Goal: Check status: Check status

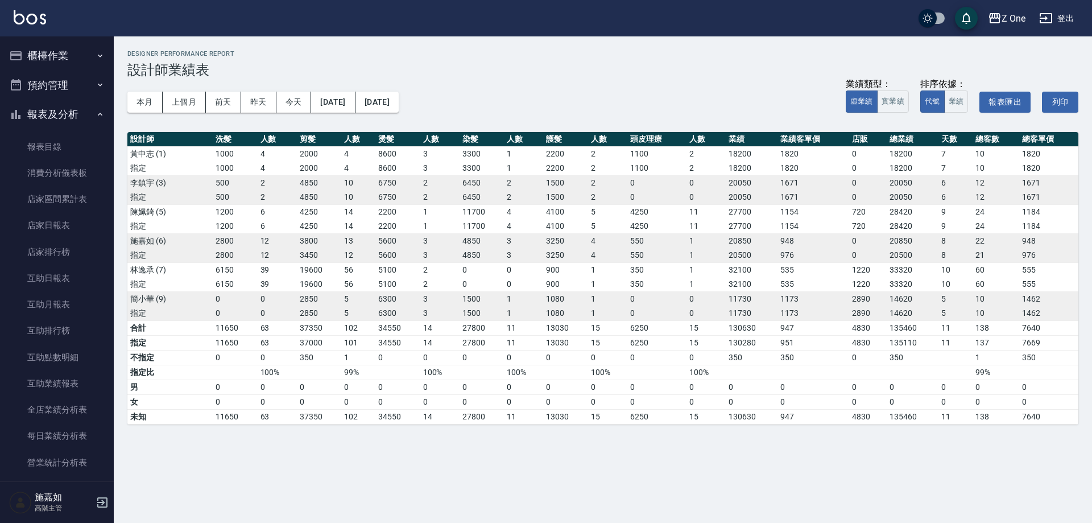
scroll to position [227, 0]
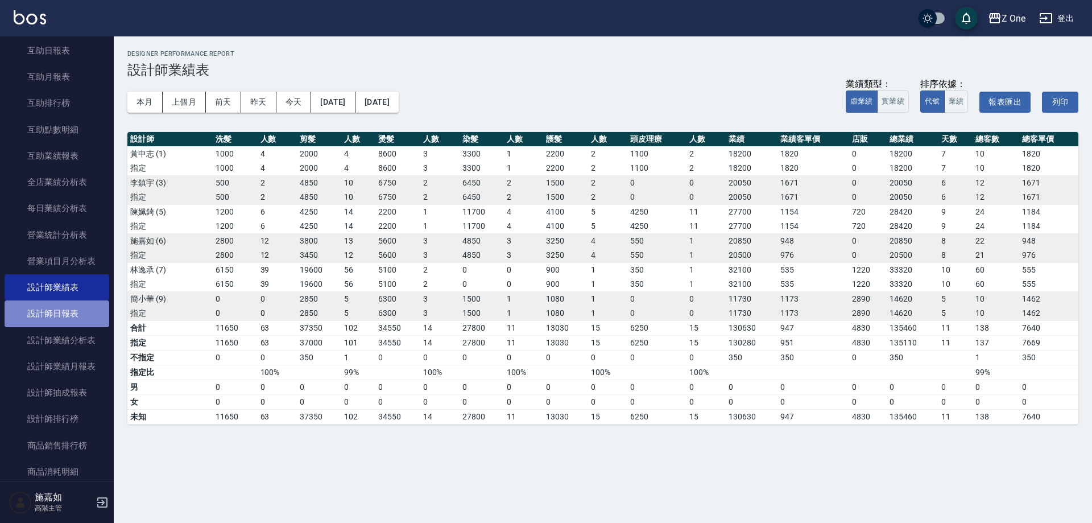
click at [73, 305] on link "設計師日報表" at bounding box center [57, 313] width 105 height 26
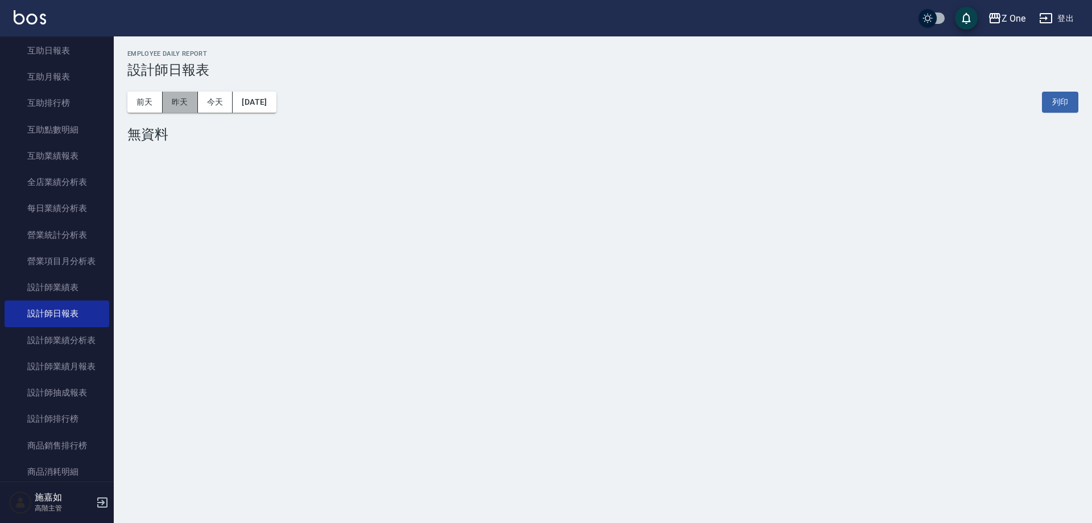
click at [175, 100] on button "昨天" at bounding box center [180, 102] width 35 height 21
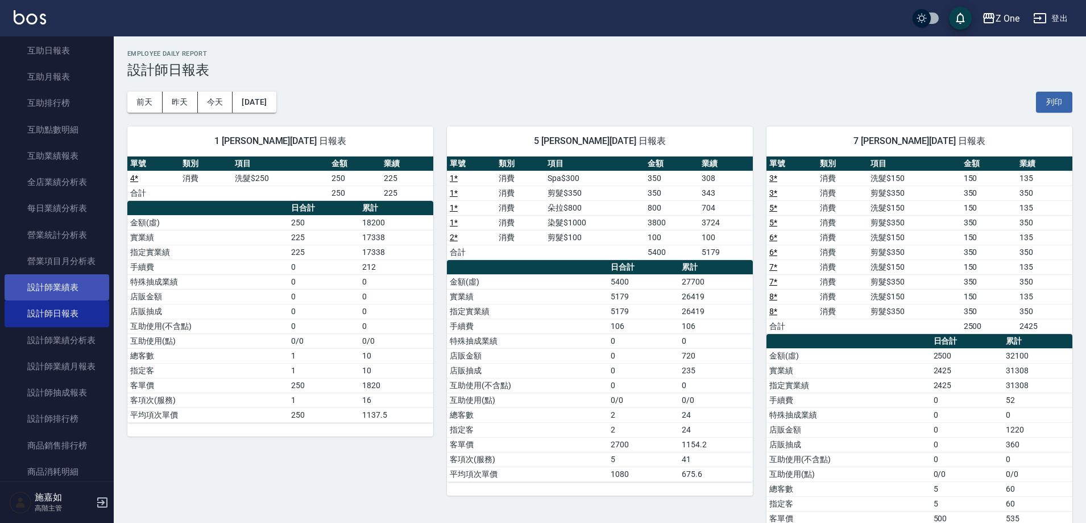
click at [74, 280] on link "設計師業績表" at bounding box center [57, 287] width 105 height 26
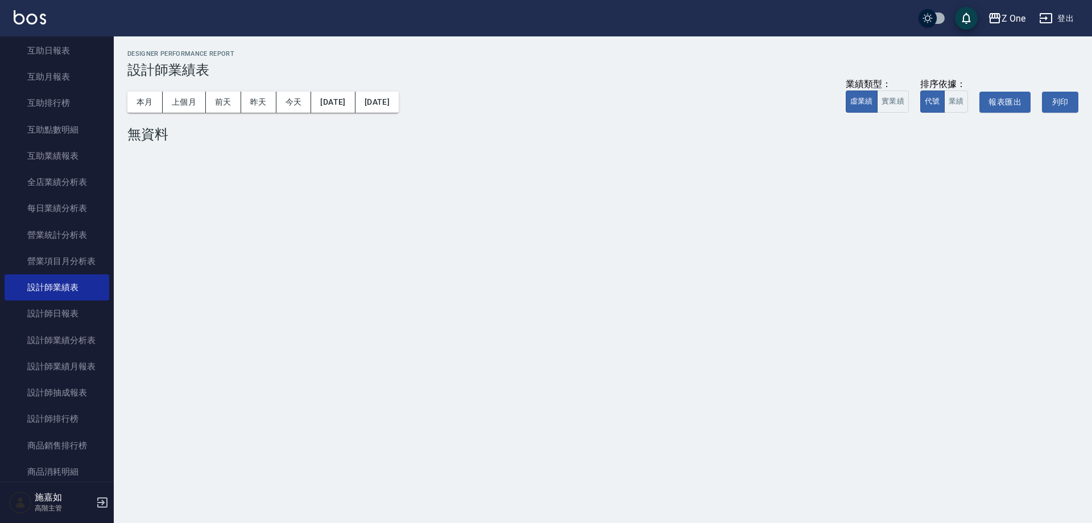
click at [140, 90] on div "本月 上個月 [DATE] [DATE] [DATE] [DATE] [DATE] 業績類型： 虛業績 實業績 排序依據： 代號 業績 報表匯出 列印" at bounding box center [602, 102] width 951 height 48
click at [138, 106] on button "本月" at bounding box center [144, 102] width 35 height 21
